Goal: Task Accomplishment & Management: Manage account settings

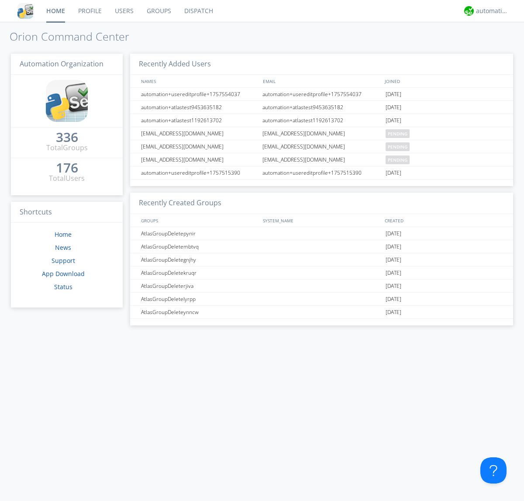
click at [124, 11] on link "Users" at bounding box center [124, 11] width 32 height 22
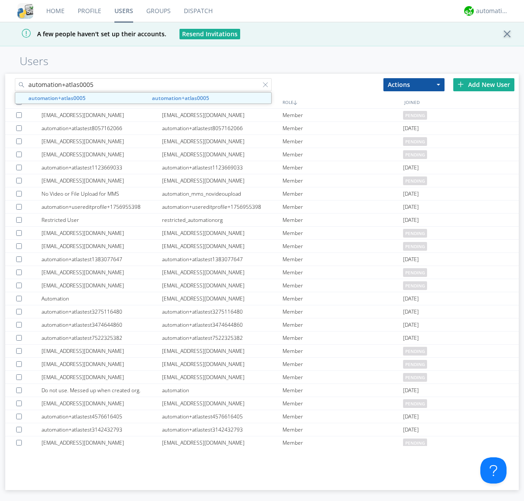
type input "automation+atlas0005"
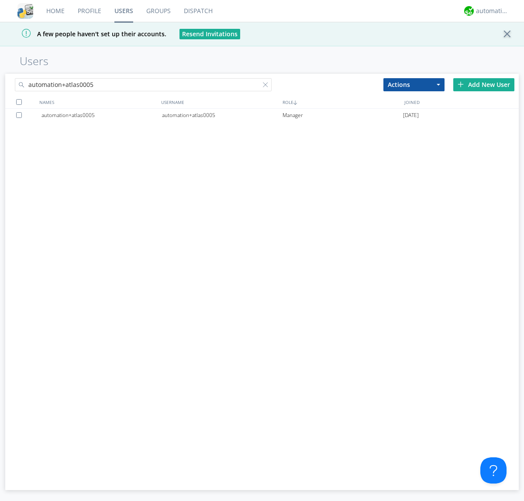
click at [222, 115] on div "automation+atlas0005" at bounding box center [222, 115] width 121 height 13
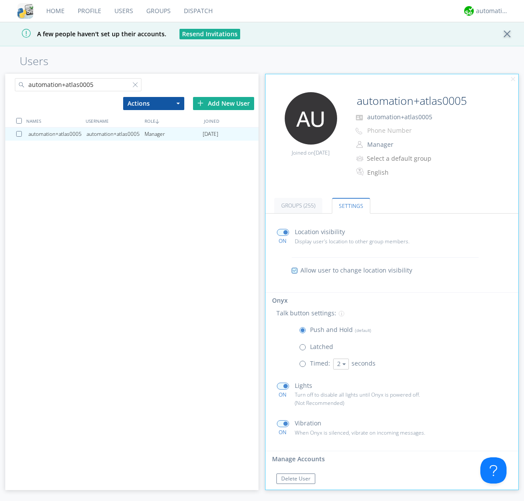
click at [304, 349] on span at bounding box center [304, 349] width 11 height 11
click at [0, 0] on input "radio" at bounding box center [0, 0] width 0 height 0
click at [304, 332] on span at bounding box center [304, 332] width 11 height 11
click at [0, 0] on input "radio" at bounding box center [0, 0] width 0 height 0
